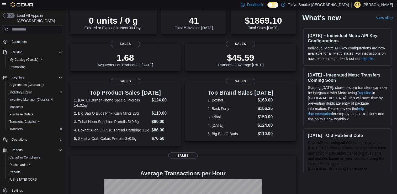
scroll to position [45, 0]
click at [15, 169] on span "Reports" at bounding box center [14, 172] width 11 height 6
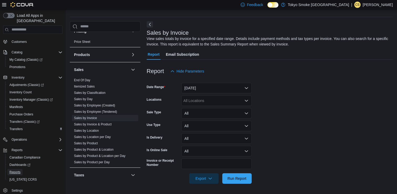
scroll to position [324, 0]
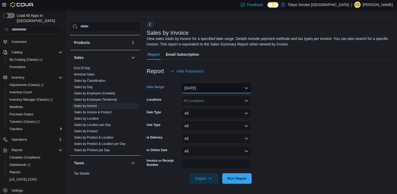
click at [205, 87] on button "[DATE]" at bounding box center [216, 88] width 70 height 10
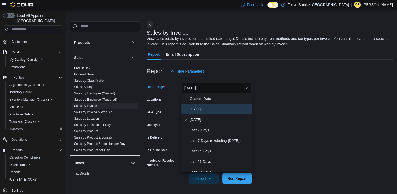
click at [200, 111] on span "[DATE]" at bounding box center [220, 109] width 60 height 6
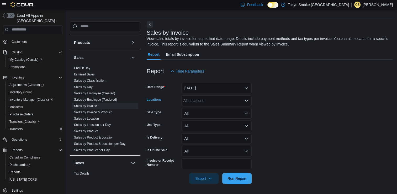
click at [206, 102] on div "All Locations" at bounding box center [216, 100] width 70 height 10
type input "****"
click at [203, 119] on span "Stouffville Main" at bounding box center [205, 116] width 25 height 5
click at [264, 163] on form "Date Range [DATE] Locations [GEOGRAPHIC_DATA] Main Sale Type All Use Type All I…" at bounding box center [270, 129] width 246 height 107
